Goal: Information Seeking & Learning: Find contact information

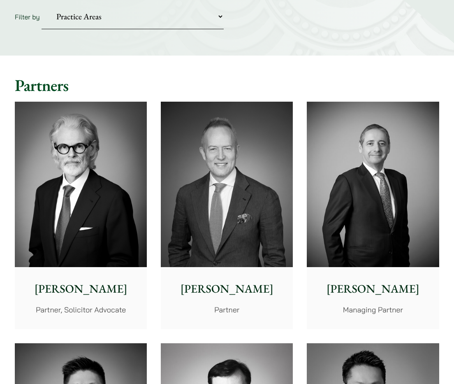
drag, startPoint x: 270, startPoint y: 45, endPoint x: 266, endPoint y: 79, distance: 34.0
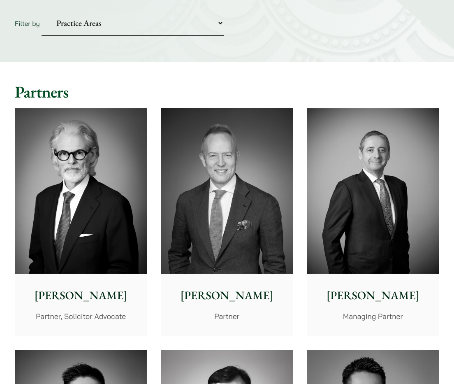
drag, startPoint x: 264, startPoint y: 61, endPoint x: 254, endPoint y: 41, distance: 21.9
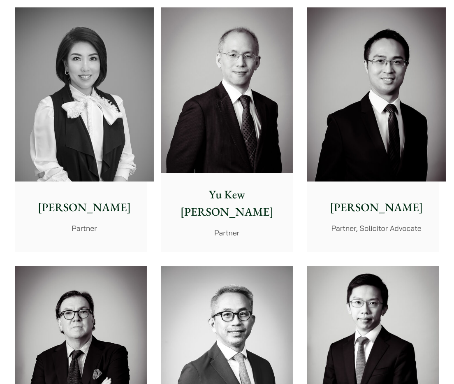
drag, startPoint x: 254, startPoint y: 41, endPoint x: 244, endPoint y: 92, distance: 51.7
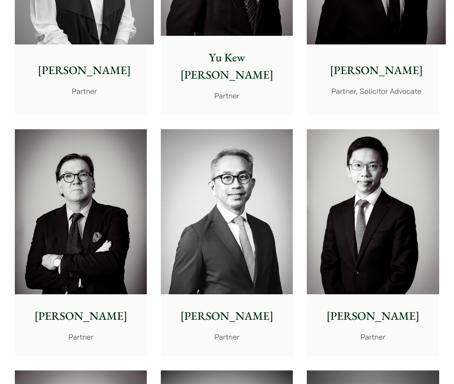
drag, startPoint x: 2, startPoint y: 211, endPoint x: 2, endPoint y: 247, distance: 36.2
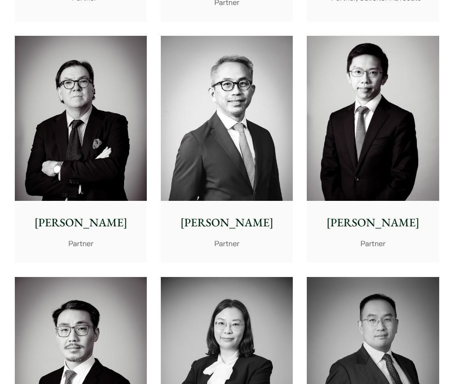
drag, startPoint x: 2, startPoint y: 240, endPoint x: 2, endPoint y: 264, distance: 24.3
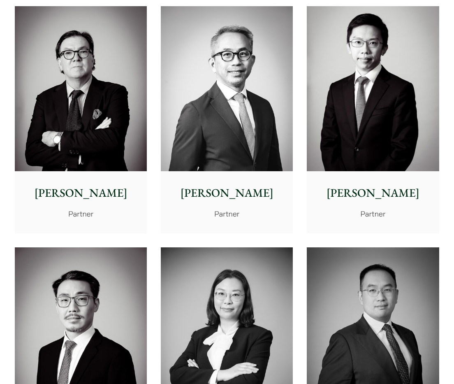
drag, startPoint x: 2, startPoint y: 223, endPoint x: 4, endPoint y: 238, distance: 15.4
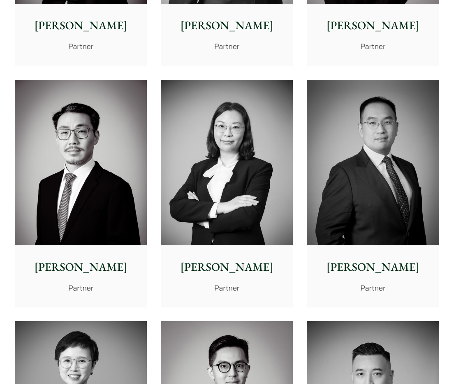
drag, startPoint x: 2, startPoint y: 232, endPoint x: 4, endPoint y: 247, distance: 14.6
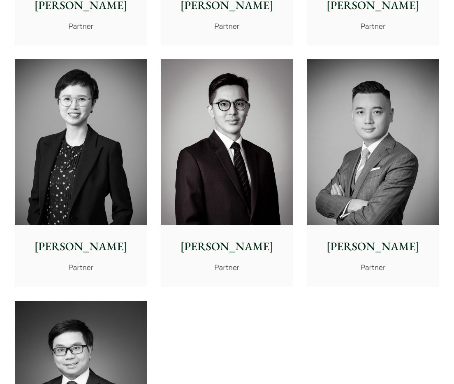
drag, startPoint x: 2, startPoint y: 235, endPoint x: 4, endPoint y: 228, distance: 7.4
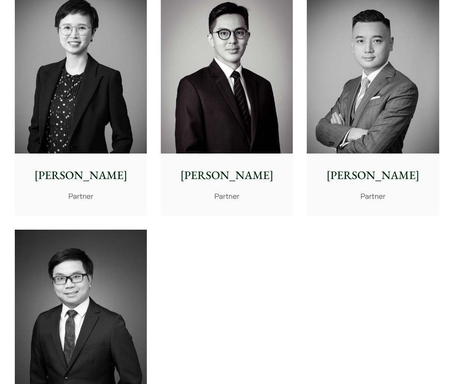
drag, startPoint x: 2, startPoint y: 235, endPoint x: 15, endPoint y: 250, distance: 20.1
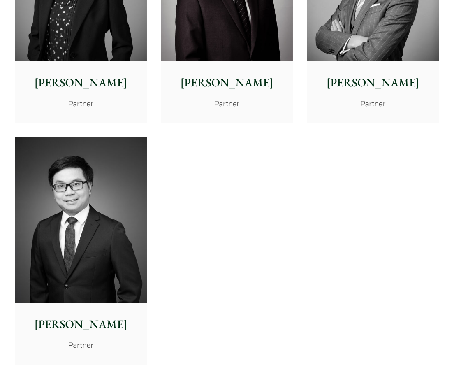
drag, startPoint x: 252, startPoint y: 270, endPoint x: 253, endPoint y: 300, distance: 30.1
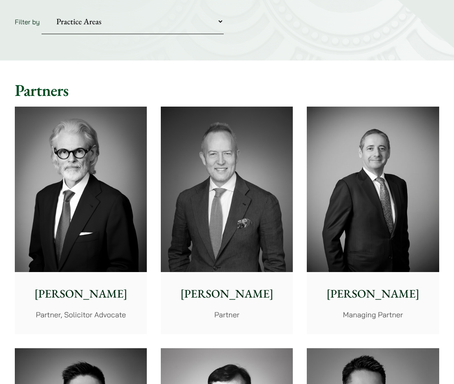
scroll to position [0, 0]
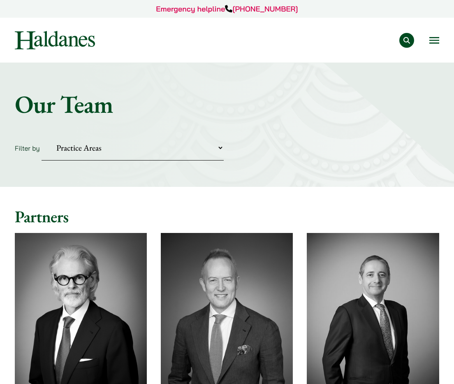
drag, startPoint x: 252, startPoint y: 300, endPoint x: 227, endPoint y: 172, distance: 130.1
click at [196, 157] on select "Practice Areas Antitrust and Competition Civil Litigation & Dispute Resolution …" at bounding box center [133, 147] width 182 height 25
click at [260, 101] on h1 "Our Team" at bounding box center [227, 104] width 425 height 30
click at [133, 147] on select "Practice Areas Antitrust and Competition Civil Litigation & Dispute Resolution …" at bounding box center [133, 147] width 182 height 25
select select "corporate-commercial"
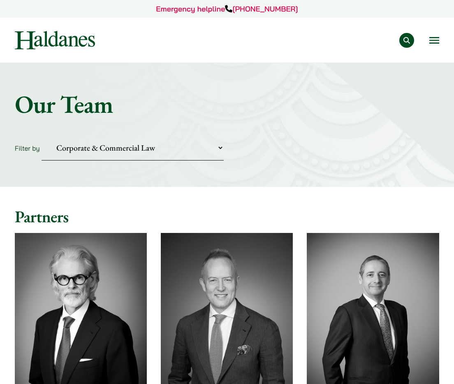
click at [42, 135] on select "Practice Areas Antitrust and Competition Civil Litigation & Dispute Resolution …" at bounding box center [133, 147] width 182 height 25
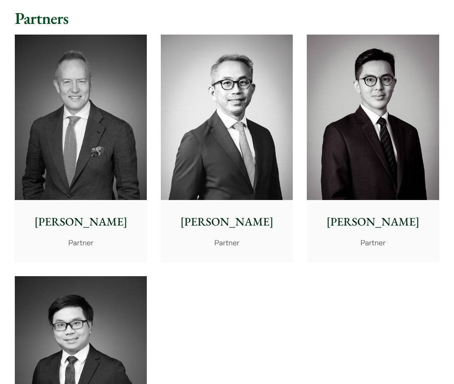
drag, startPoint x: 234, startPoint y: 233, endPoint x: 234, endPoint y: 226, distance: 7.0
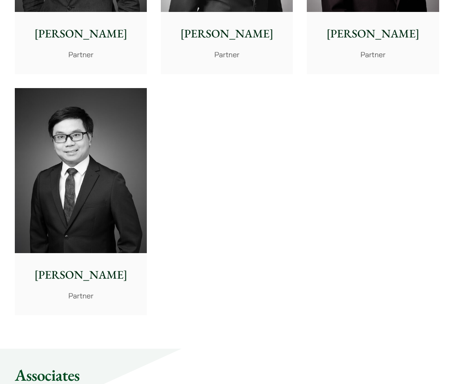
drag, startPoint x: 243, startPoint y: 242, endPoint x: 242, endPoint y: 290, distance: 48.2
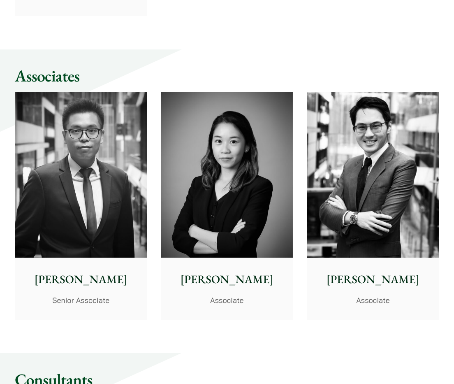
drag, startPoint x: 249, startPoint y: 240, endPoint x: 256, endPoint y: 242, distance: 7.0
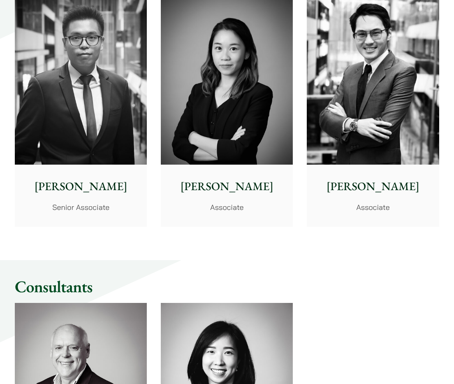
drag, startPoint x: 314, startPoint y: 262, endPoint x: 314, endPoint y: 232, distance: 30.1
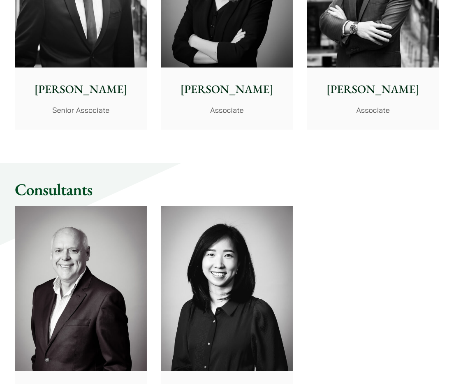
drag, startPoint x: 389, startPoint y: 299, endPoint x: 376, endPoint y: 346, distance: 49.1
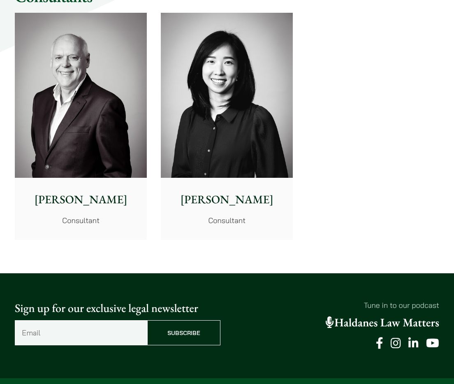
drag, startPoint x: 352, startPoint y: 379, endPoint x: 356, endPoint y: 365, distance: 14.2
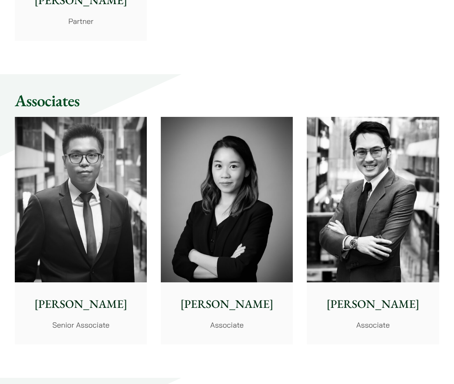
drag, startPoint x: 347, startPoint y: 298, endPoint x: 349, endPoint y: 287, distance: 11.6
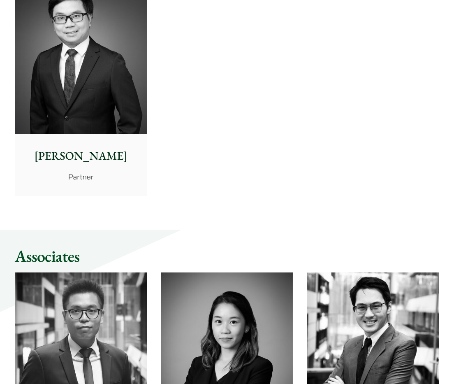
drag, startPoint x: 319, startPoint y: 57, endPoint x: 319, endPoint y: 24, distance: 33.3
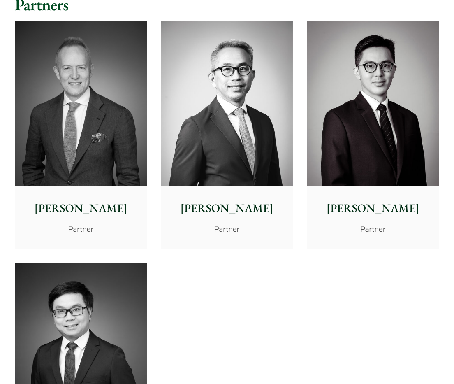
scroll to position [0, 0]
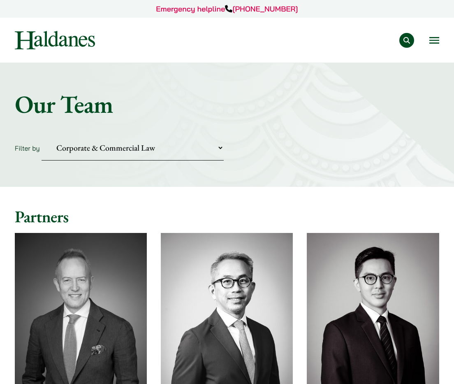
drag, startPoint x: 307, startPoint y: 143, endPoint x: 298, endPoint y: 40, distance: 103.7
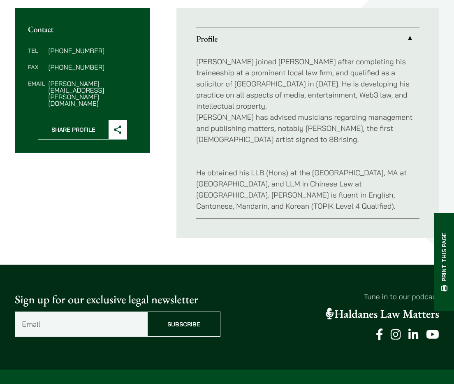
drag, startPoint x: 307, startPoint y: 141, endPoint x: 304, endPoint y: 158, distance: 17.1
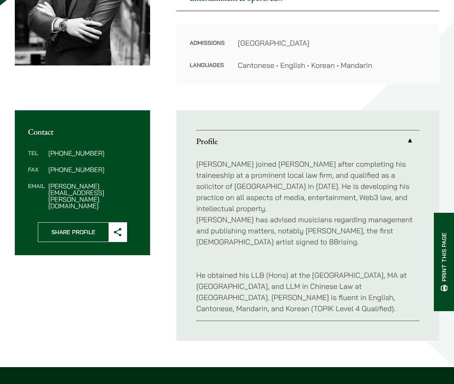
drag, startPoint x: 304, startPoint y: 158, endPoint x: 305, endPoint y: 144, distance: 14.0
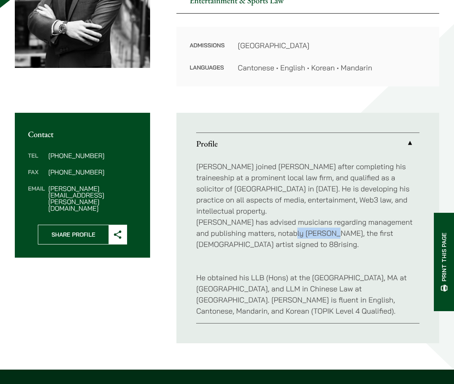
drag, startPoint x: 290, startPoint y: 221, endPoint x: 326, endPoint y: 224, distance: 36.3
click at [326, 224] on p "Christopher joined Haldanes after completing his traineeship at a prominent loc…" at bounding box center [308, 205] width 224 height 89
copy p "Derek Dali"
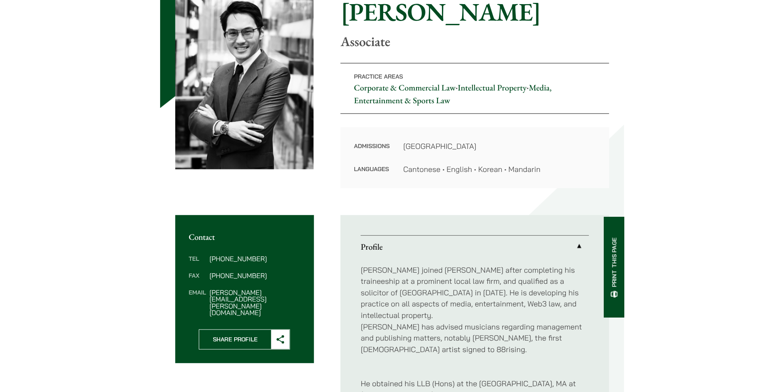
scroll to position [36, 0]
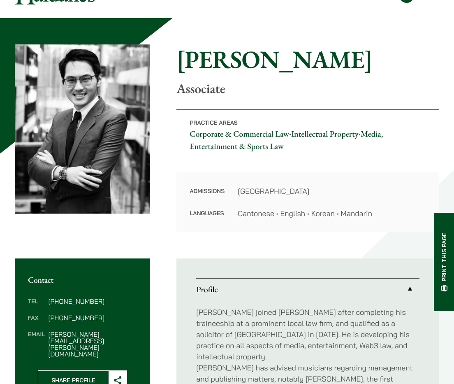
drag, startPoint x: 321, startPoint y: 114, endPoint x: 324, endPoint y: 89, distance: 24.8
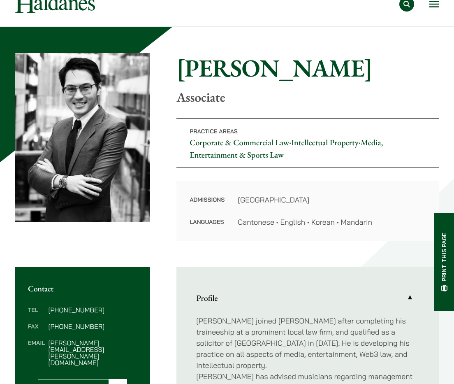
click at [353, 86] on div "Home » Lawyers » Christopher Lin Christopher Lin Associate" at bounding box center [308, 79] width 263 height 52
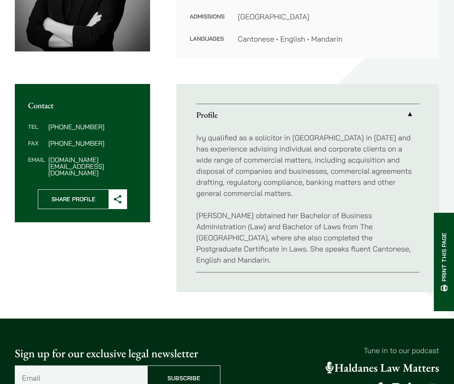
drag, startPoint x: 332, startPoint y: 144, endPoint x: 330, endPoint y: 162, distance: 17.4
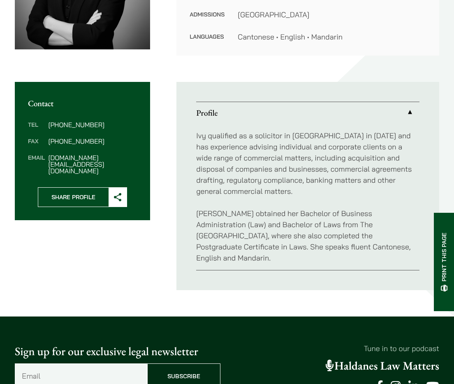
scroll to position [36, 0]
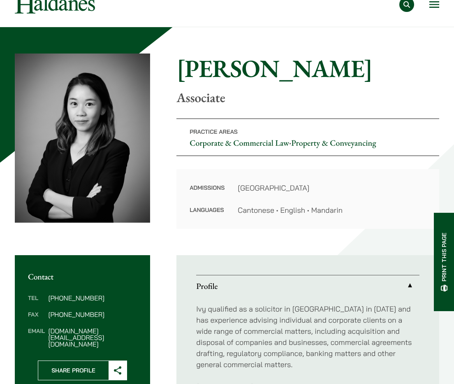
drag, startPoint x: 330, startPoint y: 162, endPoint x: 342, endPoint y: 101, distance: 62.0
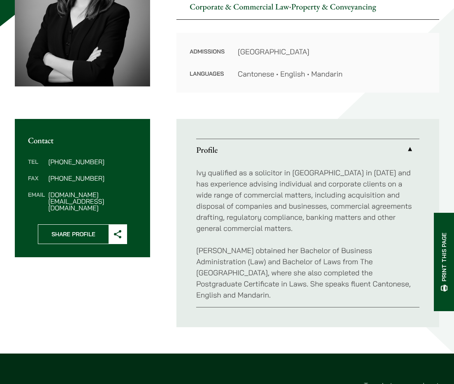
drag, startPoint x: 291, startPoint y: 324, endPoint x: 289, endPoint y: 300, distance: 23.9
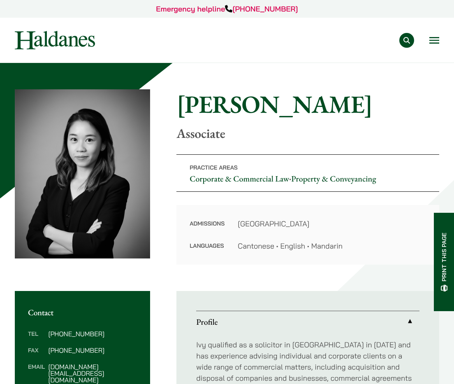
drag, startPoint x: 287, startPoint y: 129, endPoint x: 298, endPoint y: -19, distance: 148.6
